Goal: Information Seeking & Learning: Learn about a topic

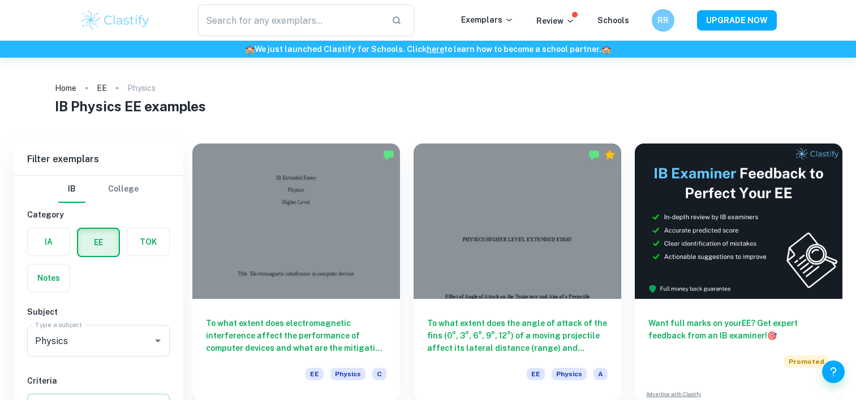
scroll to position [350, 0]
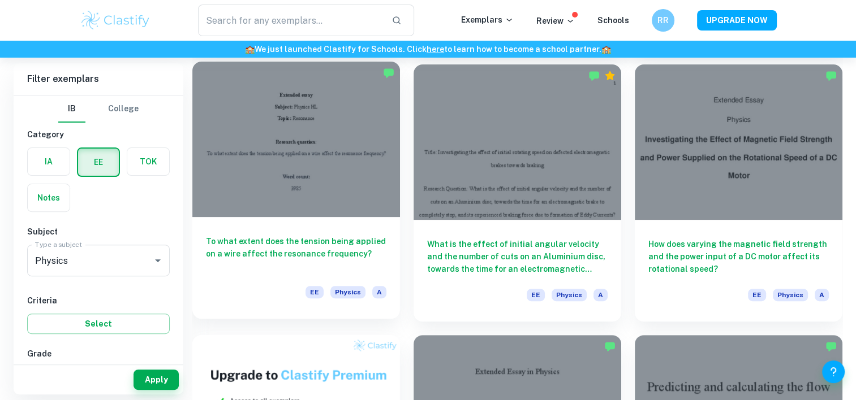
click at [317, 206] on div at bounding box center [296, 140] width 208 height 156
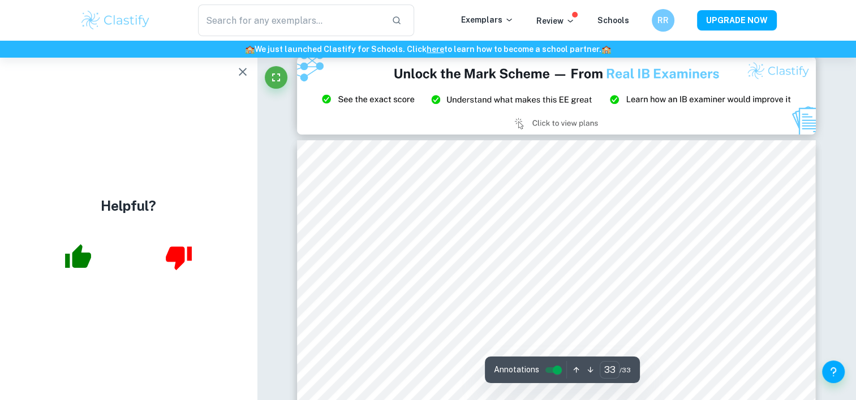
scroll to position [22161, 0]
click at [239, 74] on icon "button" at bounding box center [243, 72] width 14 height 14
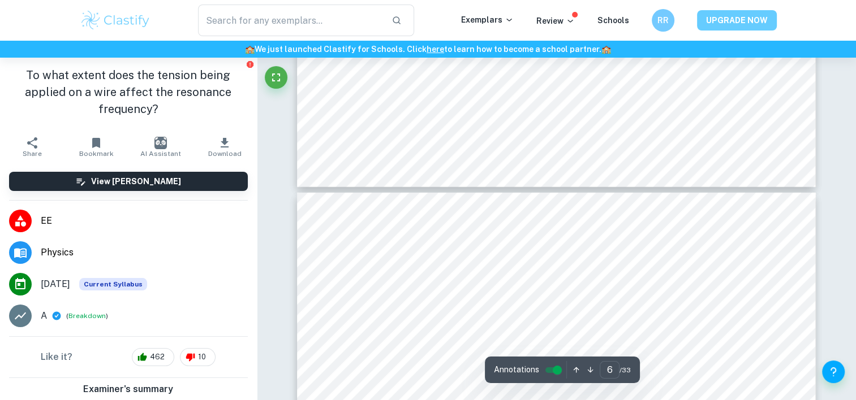
scroll to position [3428, 0]
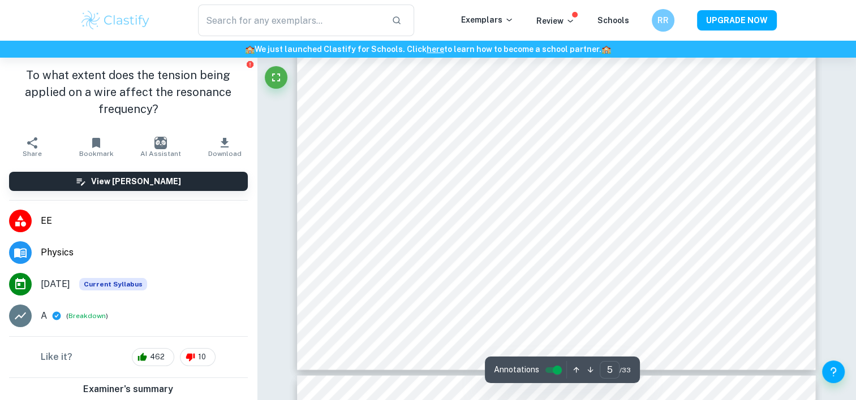
type input "4"
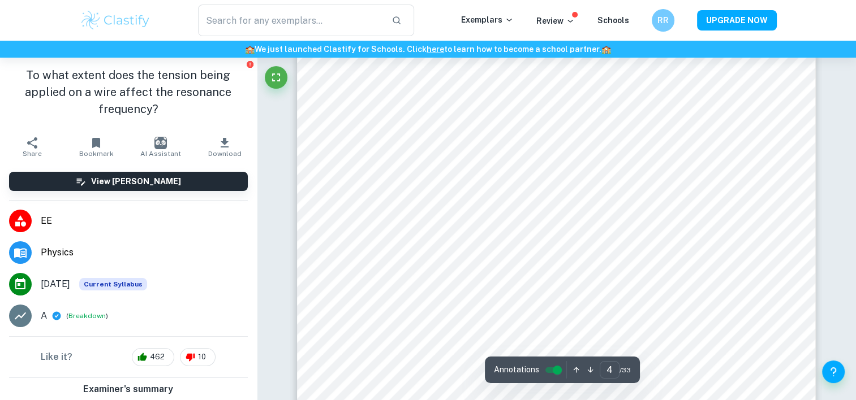
scroll to position [2276, 0]
